Goal: Task Accomplishment & Management: Manage account settings

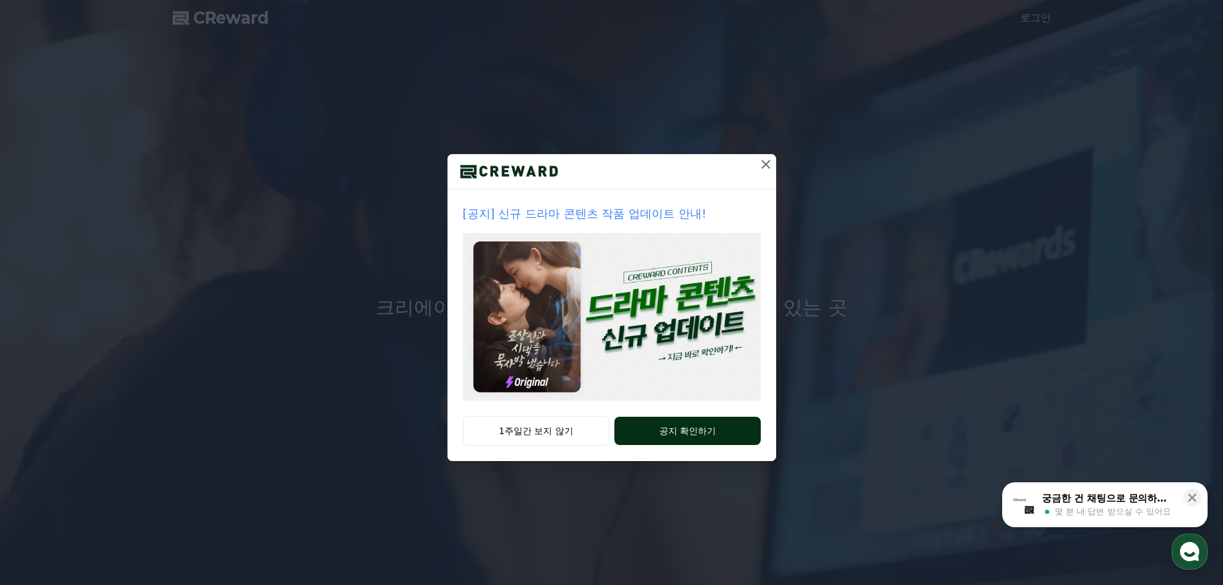
click at [666, 436] on button "공지 확인하기" at bounding box center [687, 431] width 146 height 28
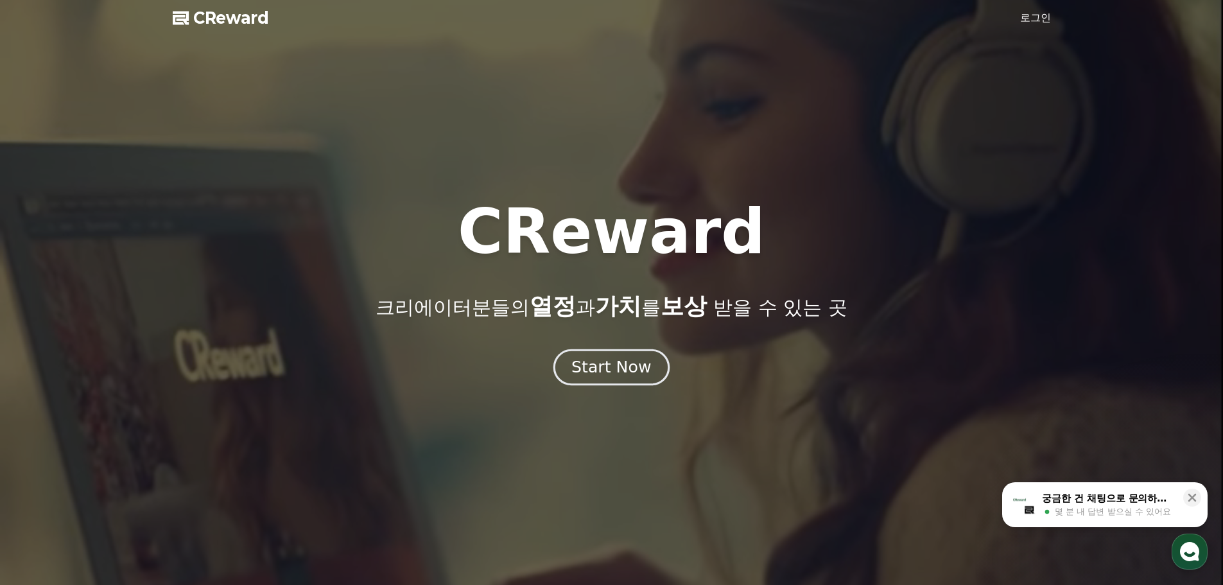
click at [603, 354] on button "Start Now" at bounding box center [611, 367] width 116 height 37
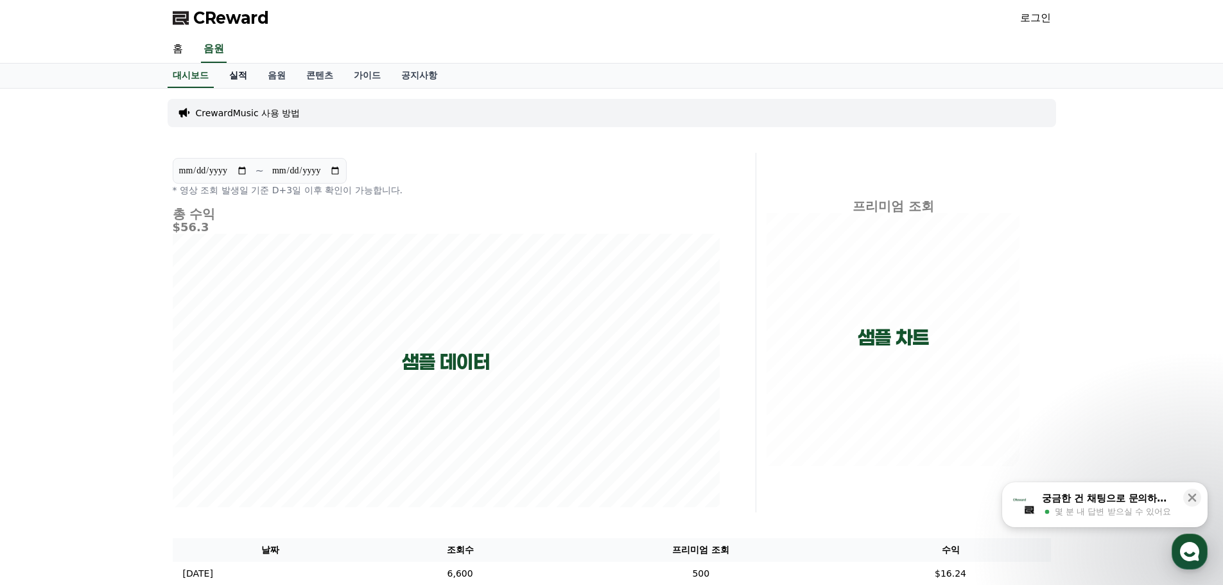
click at [230, 71] on link "실적" at bounding box center [238, 76] width 39 height 24
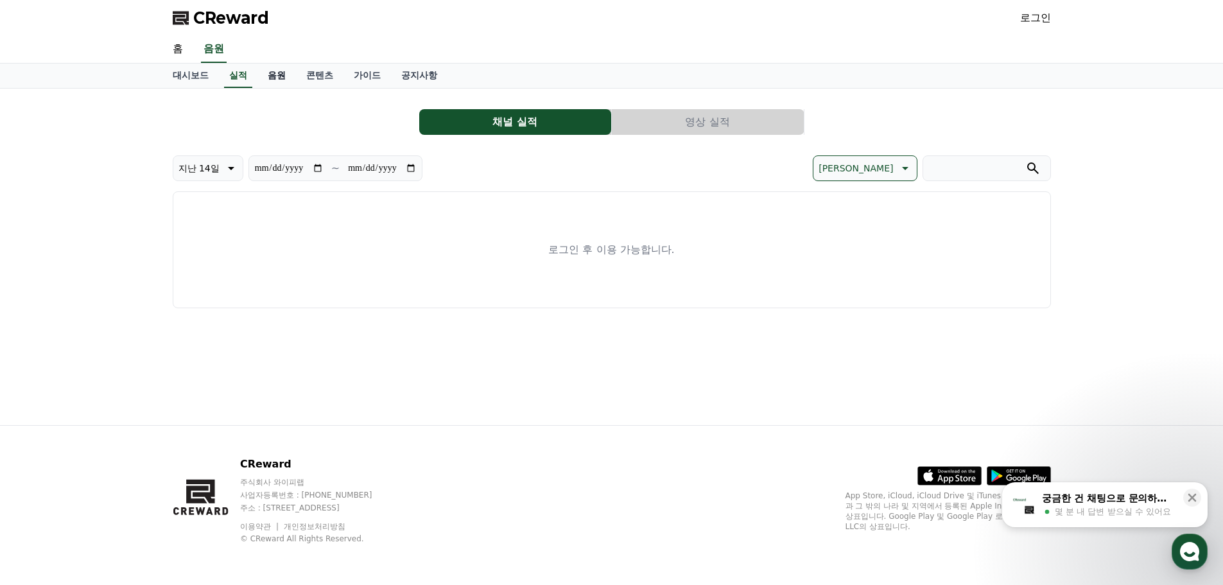
click at [275, 78] on link "음원" at bounding box center [276, 76] width 39 height 24
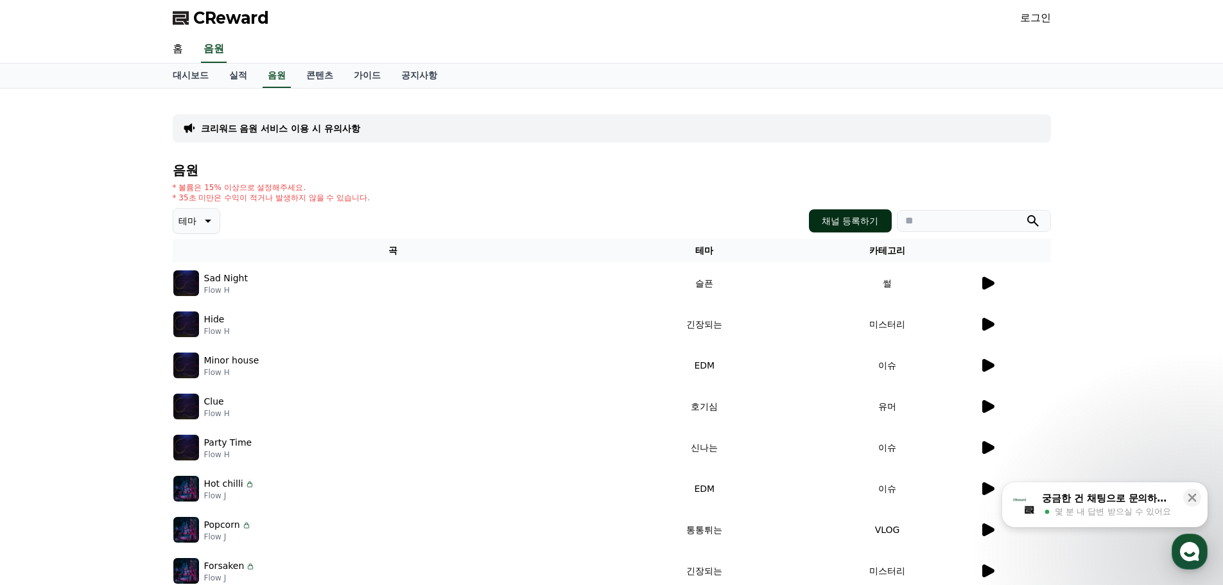
click at [840, 221] on button "채널 등록하기" at bounding box center [850, 220] width 82 height 23
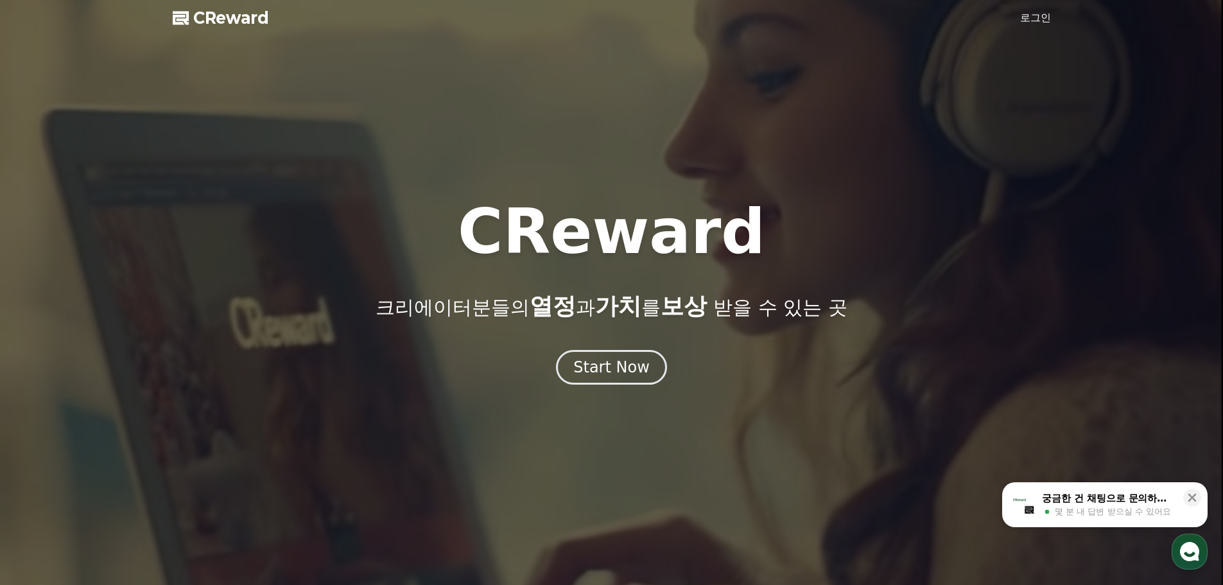
click at [1036, 13] on link "로그인" at bounding box center [1035, 17] width 31 height 15
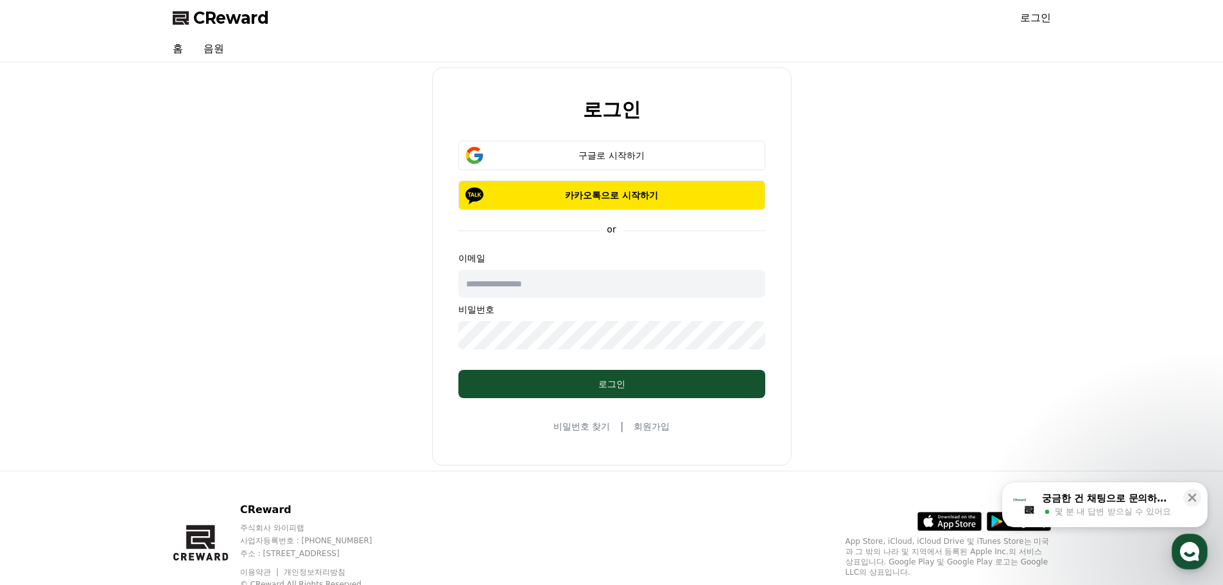
drag, startPoint x: 639, startPoint y: 153, endPoint x: 757, endPoint y: 251, distance: 154.1
click at [757, 251] on form "구글로 시작하기 카카오톡으로 시작하기 or 이메일 비밀번호 로그인" at bounding box center [612, 269] width 348 height 257
click at [639, 158] on div "구글로 시작하기" at bounding box center [612, 155] width 270 height 13
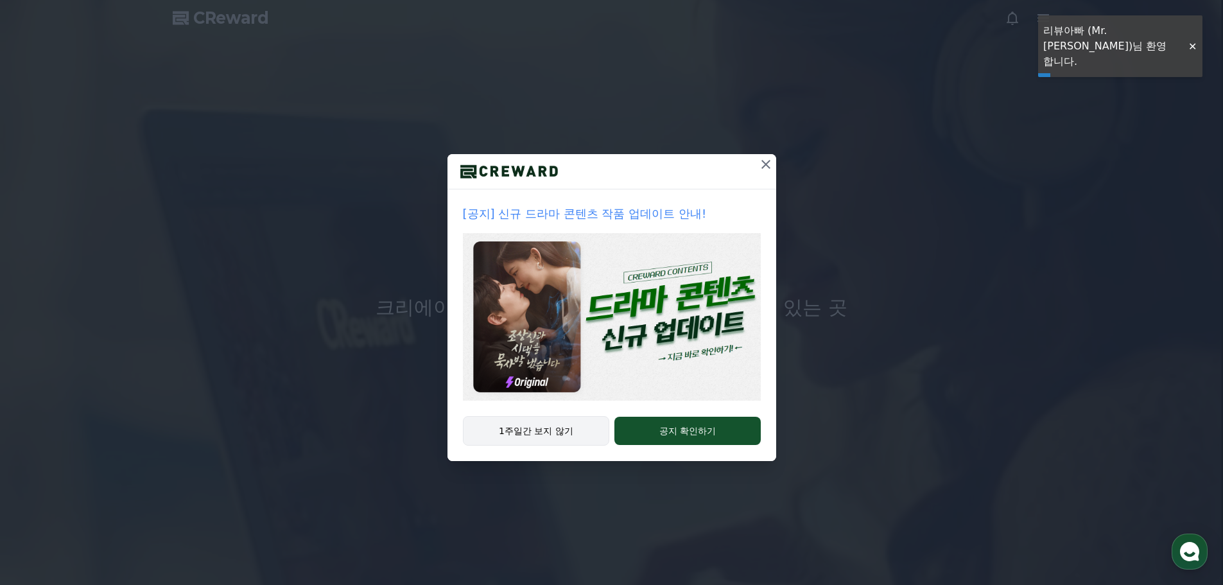
click at [550, 433] on button "1주일간 보지 않기" at bounding box center [536, 431] width 147 height 30
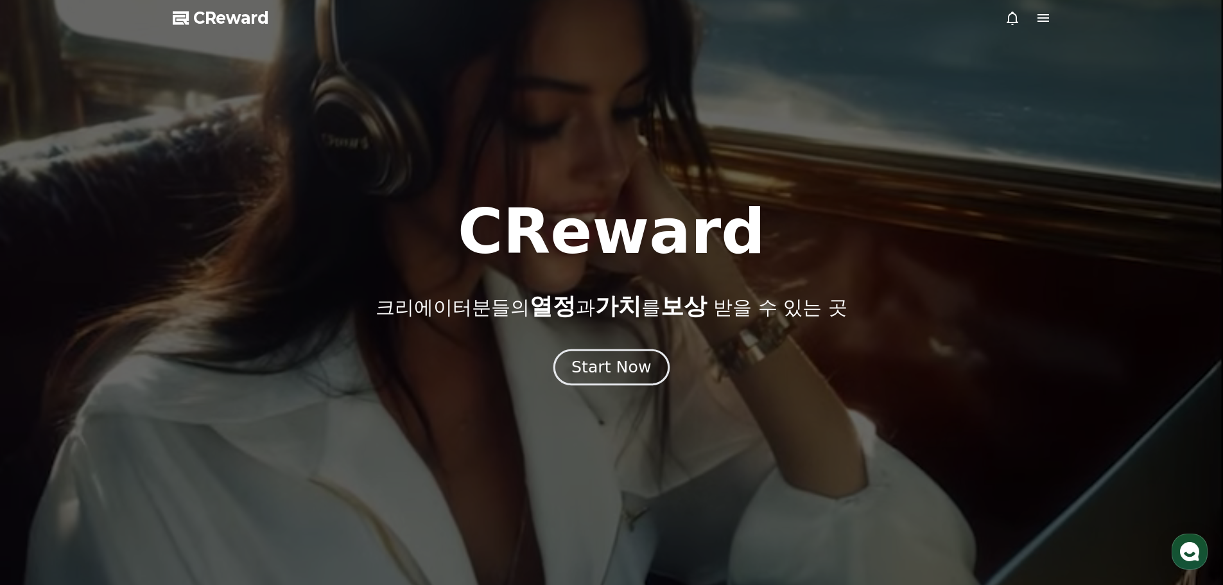
click at [618, 367] on div "Start Now" at bounding box center [611, 367] width 80 height 22
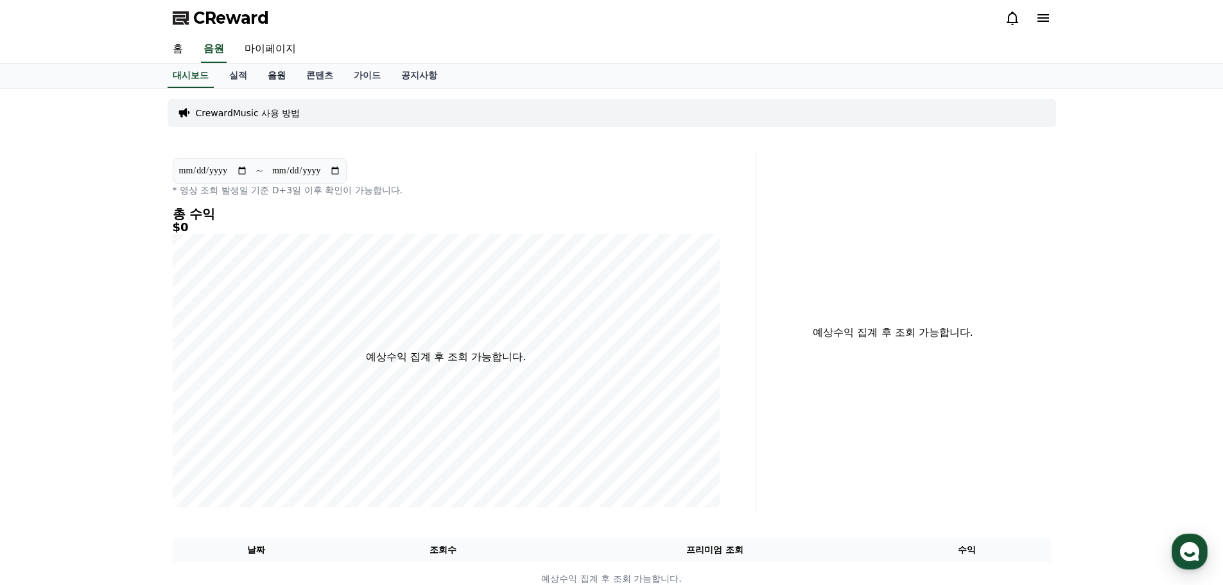
click at [270, 75] on link "음원" at bounding box center [276, 76] width 39 height 24
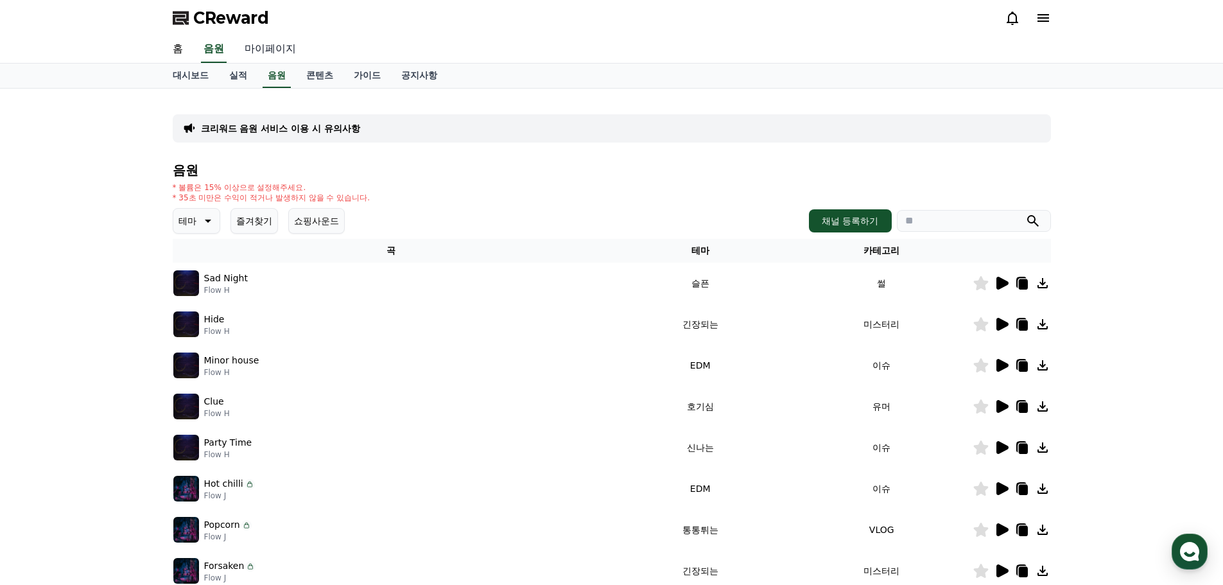
click at [289, 48] on link "마이페이지" at bounding box center [270, 49] width 72 height 27
select select "**********"
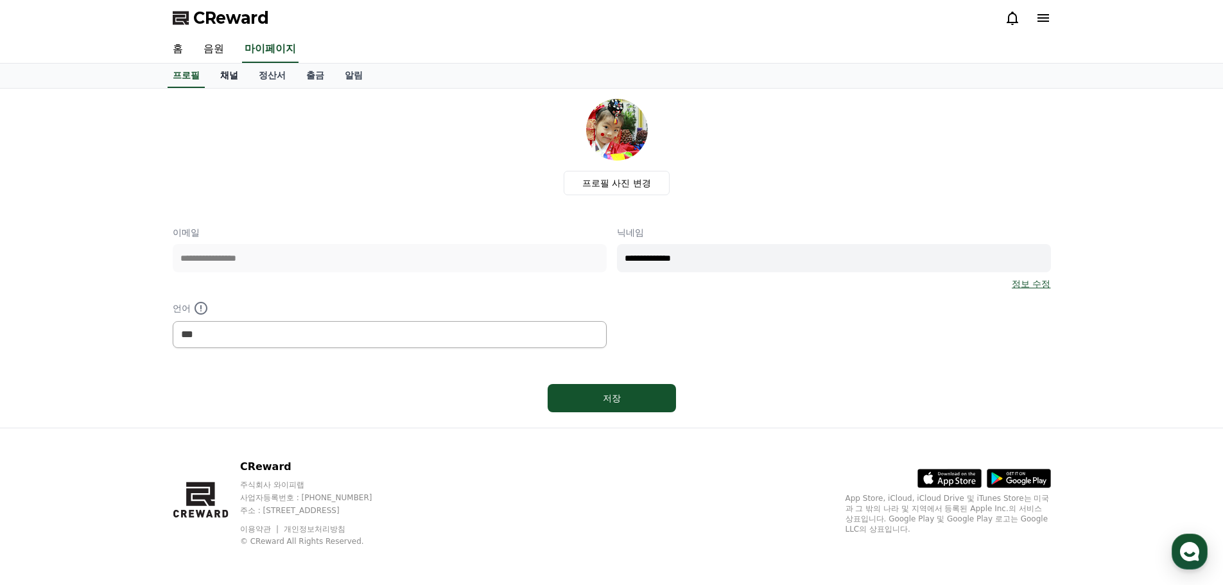
click at [226, 76] on link "채널" at bounding box center [229, 76] width 39 height 24
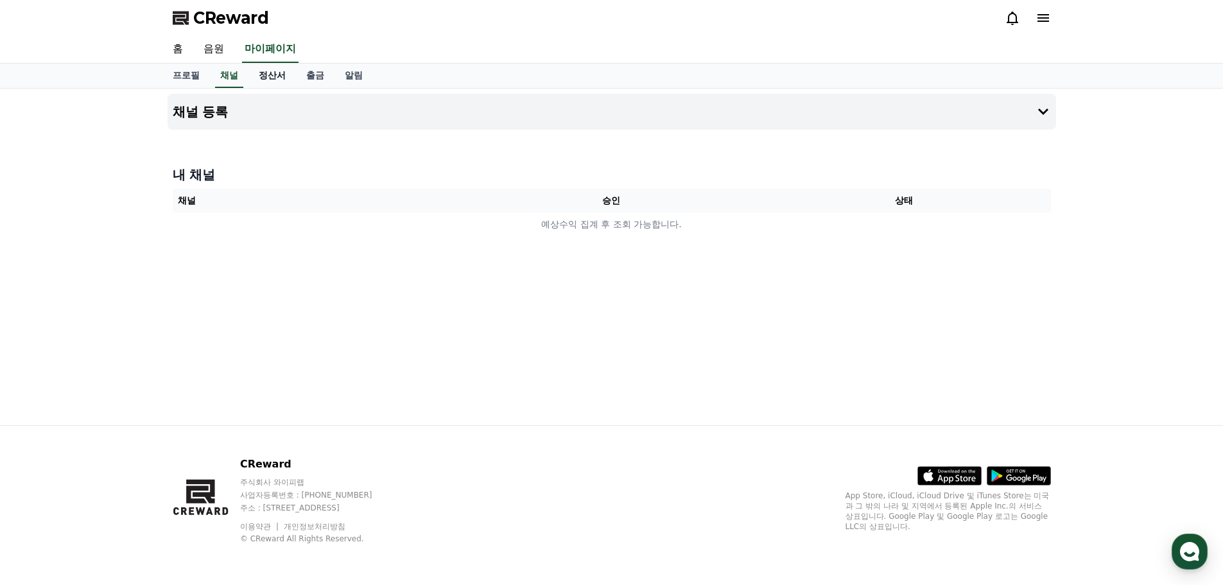
click at [273, 79] on link "정산서" at bounding box center [272, 76] width 48 height 24
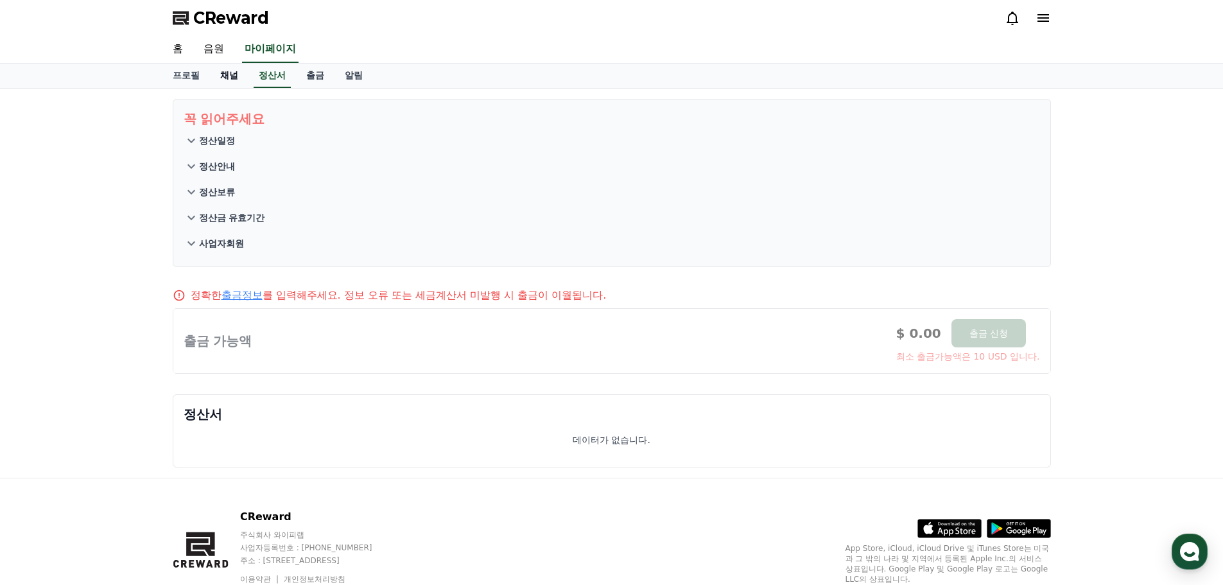
click at [220, 71] on link "채널" at bounding box center [229, 76] width 39 height 24
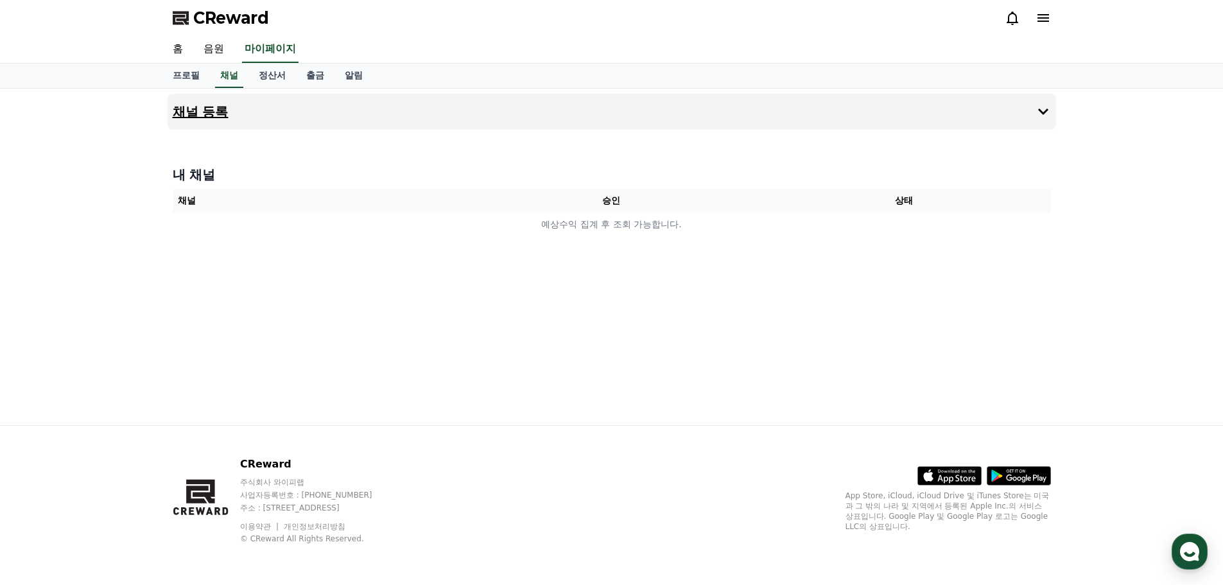
click at [198, 109] on h4 "채널 등록" at bounding box center [201, 112] width 56 height 14
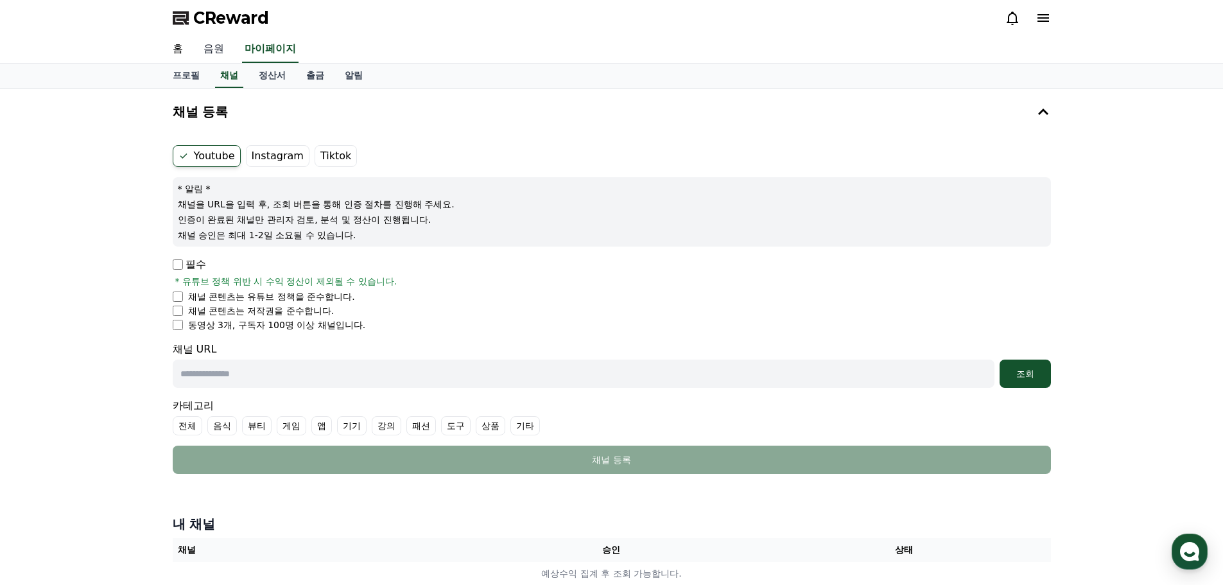
click at [210, 58] on link "음원" at bounding box center [213, 49] width 41 height 27
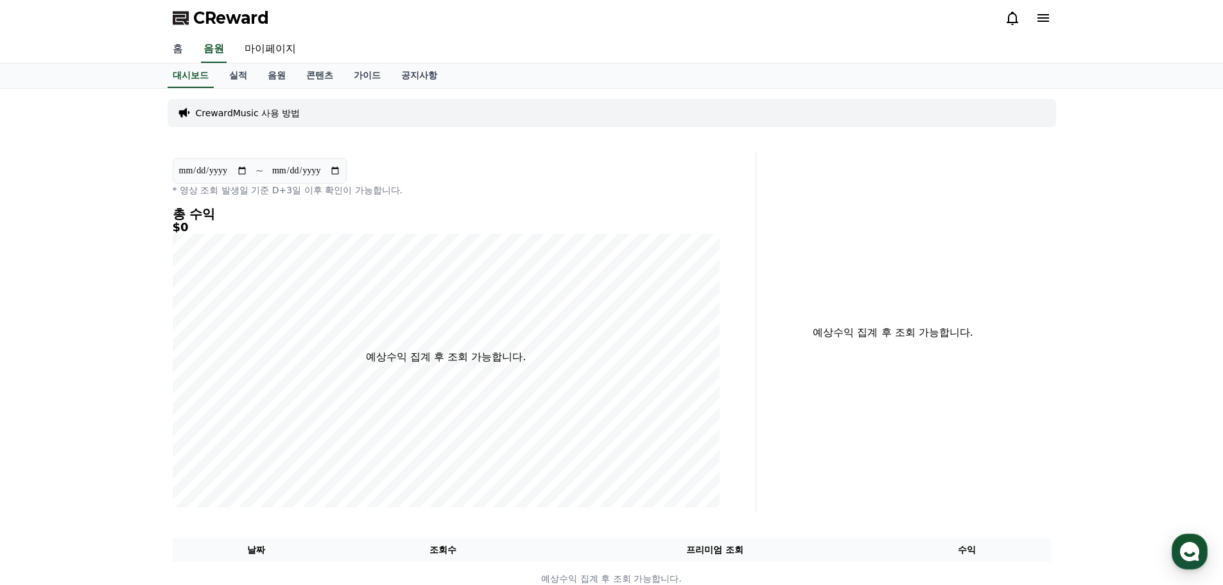
click at [171, 49] on link "홈" at bounding box center [177, 49] width 31 height 27
